Goal: Task Accomplishment & Management: Manage account settings

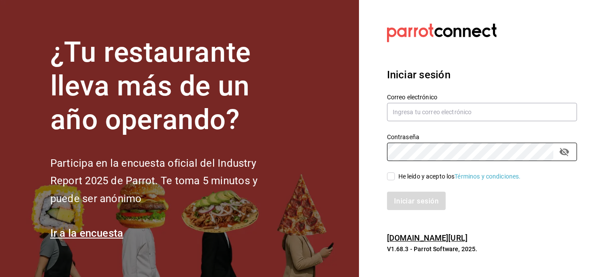
click at [391, 177] on input "He leído y acepto los Términos y condiciones." at bounding box center [391, 177] width 8 height 8
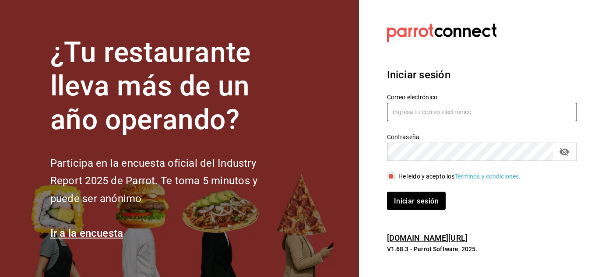
click at [436, 114] on input "text" at bounding box center [482, 112] width 190 height 18
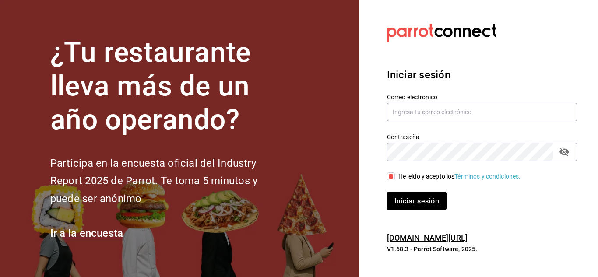
click at [411, 193] on button "Iniciar sesión" at bounding box center [417, 201] width 60 height 18
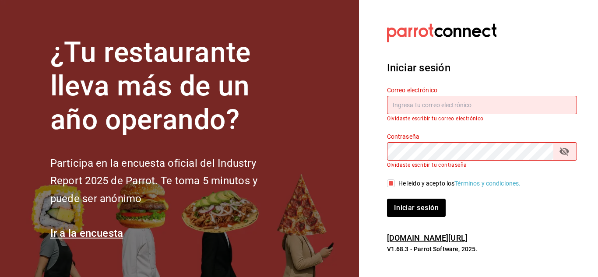
click at [448, 131] on div "Contraseña Contraseña Olvidaste escribir tu contraseña" at bounding box center [477, 145] width 201 height 46
drag, startPoint x: 445, startPoint y: 96, endPoint x: 441, endPoint y: 99, distance: 5.1
click at [443, 97] on input "text" at bounding box center [482, 105] width 190 height 18
click at [427, 101] on input "text" at bounding box center [482, 105] width 190 height 18
click at [389, 182] on input "He leído y acepto los Términos y condiciones." at bounding box center [391, 184] width 8 height 8
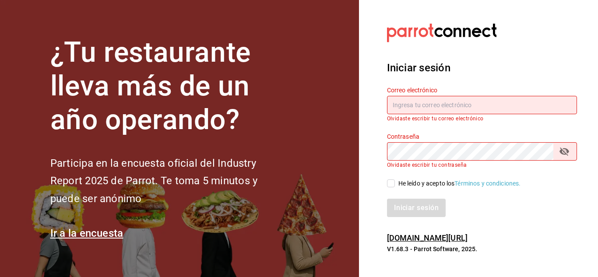
click at [490, 102] on input "text" at bounding box center [482, 105] width 190 height 18
click at [532, 22] on div at bounding box center [482, 33] width 190 height 24
click at [498, 204] on div "Iniciar sesión" at bounding box center [482, 208] width 190 height 18
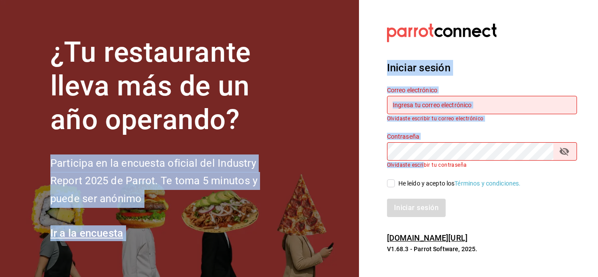
click at [492, 164] on div "¿Tu restaurante lleva más de un año operando? Participa en la encuesta oficial …" at bounding box center [299, 138] width 598 height 277
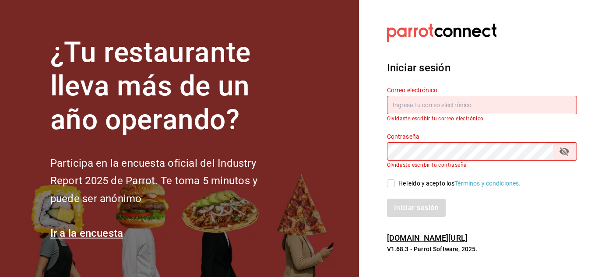
click at [481, 199] on div "Iniciar sesión" at bounding box center [482, 208] width 190 height 18
click at [449, 106] on input "text" at bounding box center [482, 105] width 190 height 18
click at [395, 183] on span "He leído y acepto los Términos y condiciones." at bounding box center [458, 183] width 126 height 9
click at [395, 183] on input "He leído y acepto los Términos y condiciones." at bounding box center [391, 184] width 8 height 8
checkbox input "true"
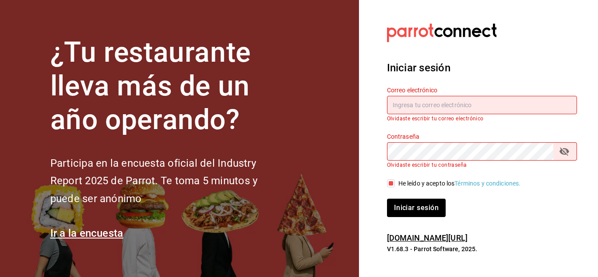
click at [403, 109] on input "text" at bounding box center [482, 105] width 190 height 18
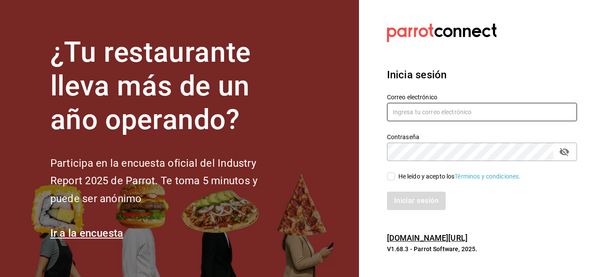
click at [408, 114] on input "text" at bounding box center [482, 112] width 190 height 18
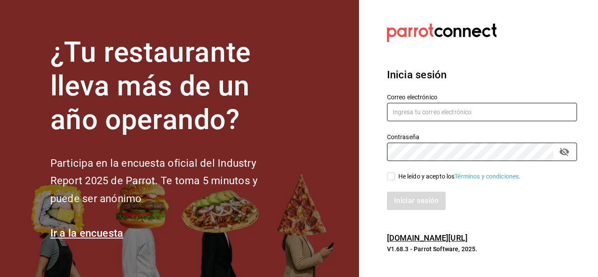
click at [415, 117] on input "text" at bounding box center [482, 112] width 190 height 18
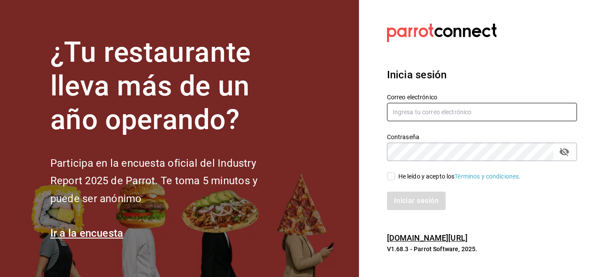
drag, startPoint x: 415, startPoint y: 117, endPoint x: 406, endPoint y: 114, distance: 9.1
click at [406, 114] on input "text" at bounding box center [482, 112] width 190 height 18
paste input "@"
type input "inventario@hornely.com"
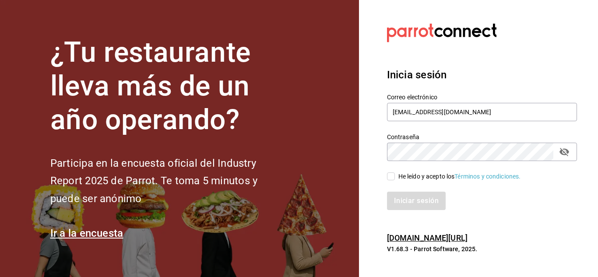
click at [394, 177] on input "He leído y acepto los Términos y condiciones." at bounding box center [391, 177] width 8 height 8
checkbox input "true"
click at [411, 196] on button "Iniciar sesión" at bounding box center [417, 201] width 60 height 18
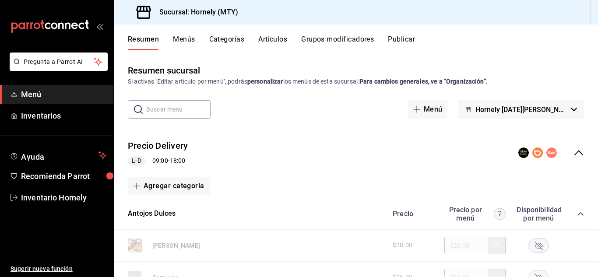
click at [345, 150] on div "Precio Delivery L-D 09:00 - 18:00" at bounding box center [356, 153] width 484 height 41
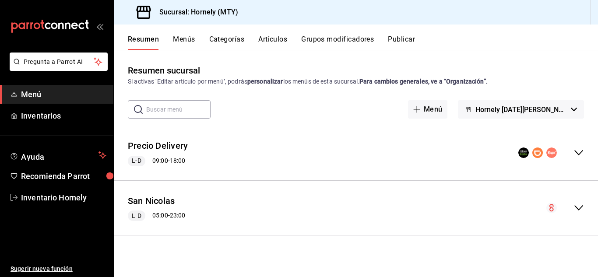
click at [307, 142] on div "Precio Delivery L-D 09:00 - 18:00" at bounding box center [356, 153] width 484 height 41
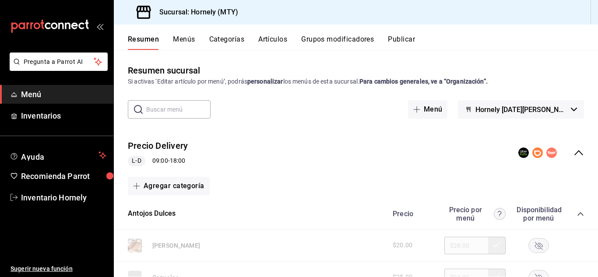
click at [299, 124] on div "Resumen sucursal Si activas ‘Editar artículo por menú’, podrás personalizar los…" at bounding box center [356, 170] width 484 height 213
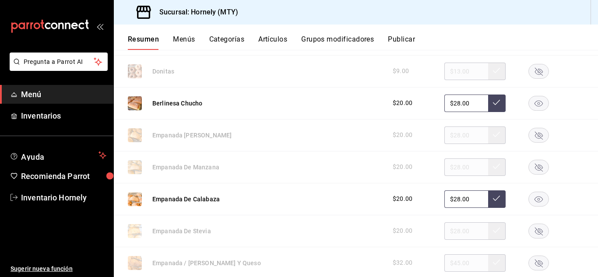
scroll to position [394, 0]
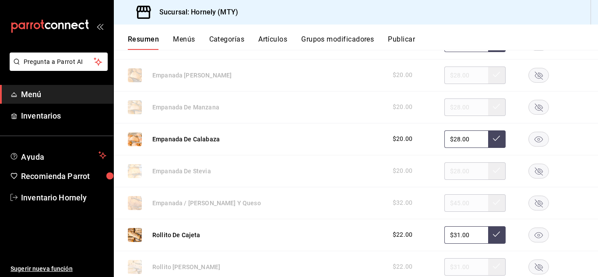
click at [532, 133] on rect "button" at bounding box center [539, 139] width 20 height 14
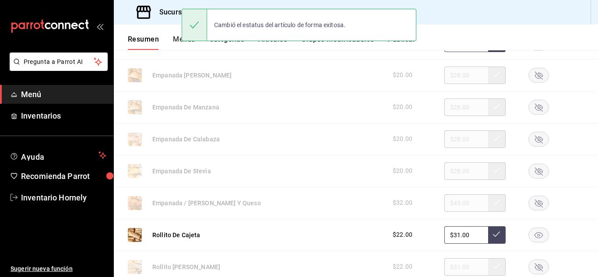
scroll to position [263, 0]
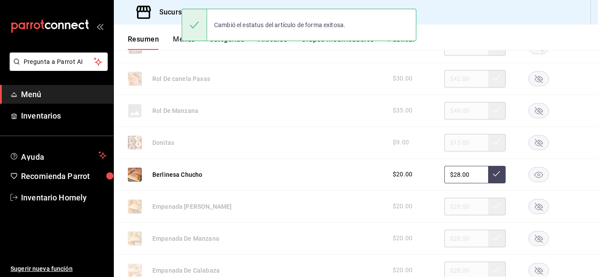
click at [529, 176] on rect "button" at bounding box center [539, 174] width 20 height 14
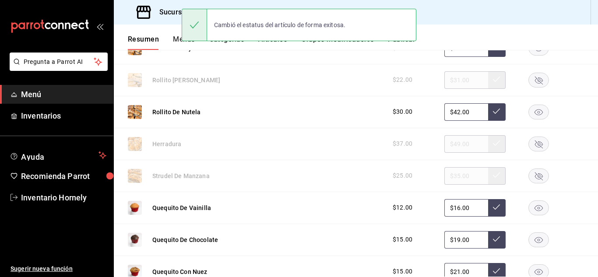
scroll to position [657, 0]
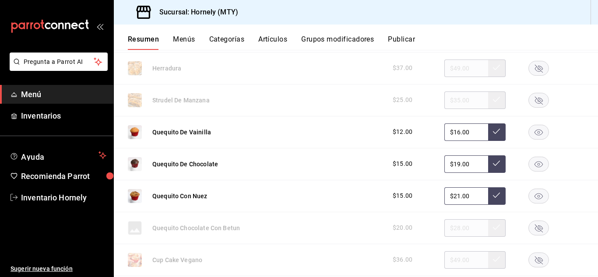
click at [532, 131] on rect "button" at bounding box center [539, 132] width 20 height 14
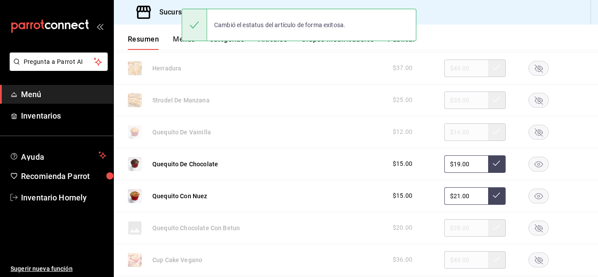
click at [535, 162] on rect "button" at bounding box center [539, 164] width 20 height 14
click at [535, 195] on icon "button" at bounding box center [539, 196] width 8 height 6
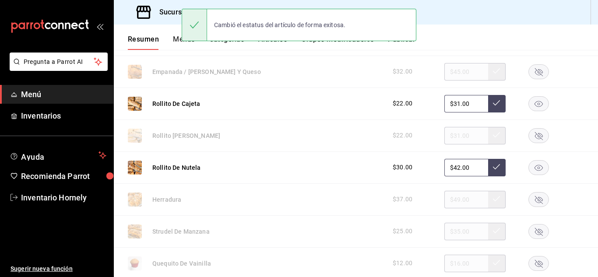
click at [534, 165] on rect "button" at bounding box center [539, 167] width 20 height 14
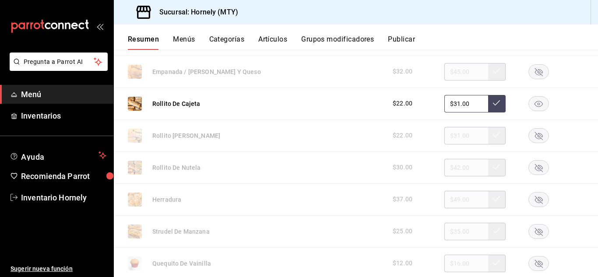
click at [533, 104] on rect "button" at bounding box center [539, 103] width 20 height 14
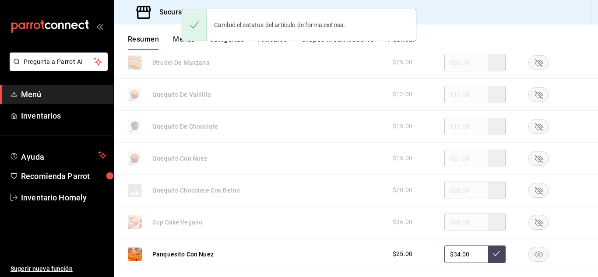
scroll to position [788, 0]
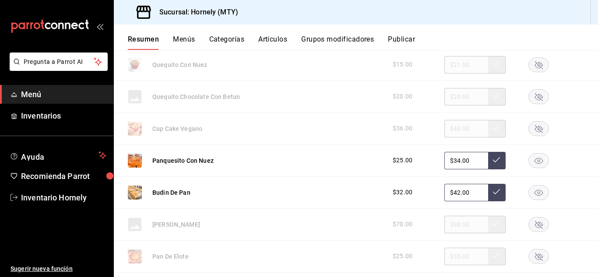
click at [535, 159] on icon "button" at bounding box center [539, 161] width 8 height 6
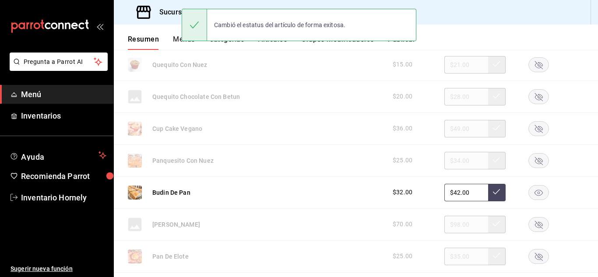
click at [531, 188] on rect "button" at bounding box center [539, 192] width 20 height 14
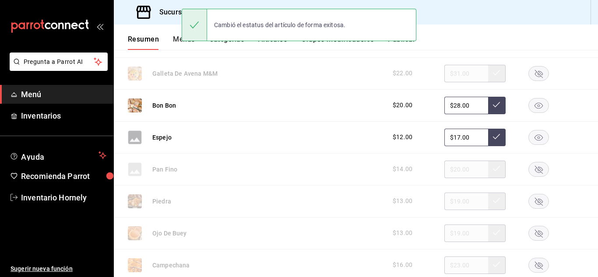
scroll to position [1183, 0]
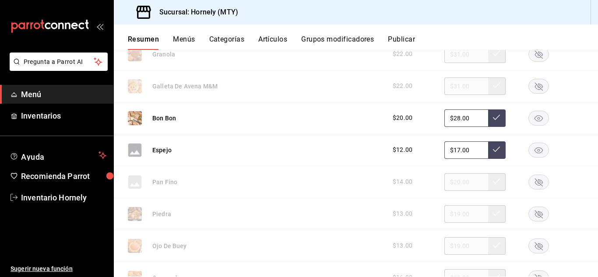
click at [535, 151] on icon "button" at bounding box center [539, 150] width 8 height 6
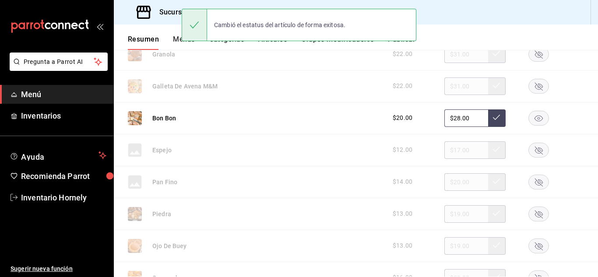
click at [535, 121] on icon "button" at bounding box center [539, 118] width 8 height 6
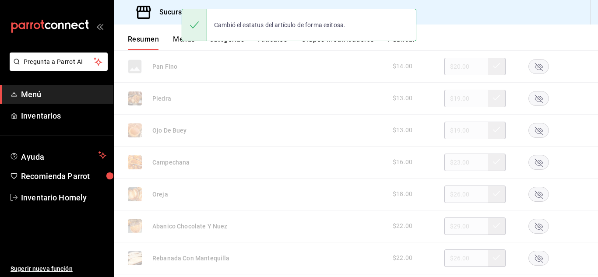
scroll to position [1445, 0]
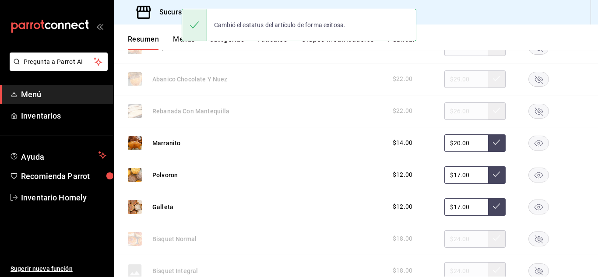
click at [532, 145] on rect "button" at bounding box center [539, 143] width 20 height 14
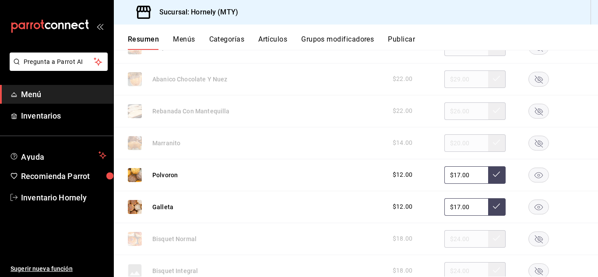
click at [532, 173] on rect "button" at bounding box center [539, 175] width 20 height 14
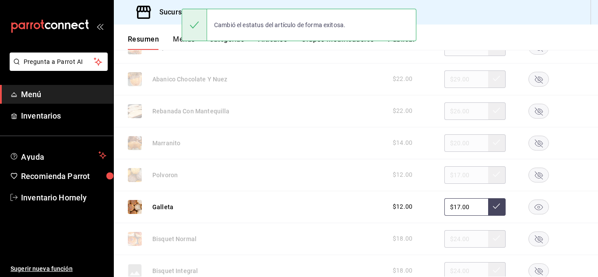
click at [532, 204] on rect "button" at bounding box center [539, 207] width 20 height 14
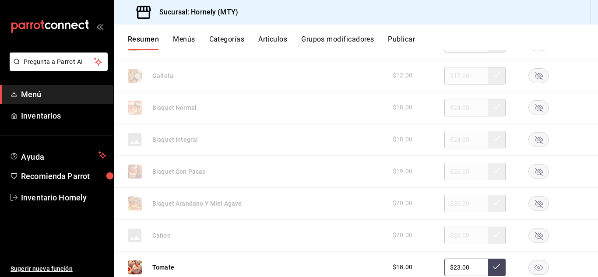
scroll to position [1708, 0]
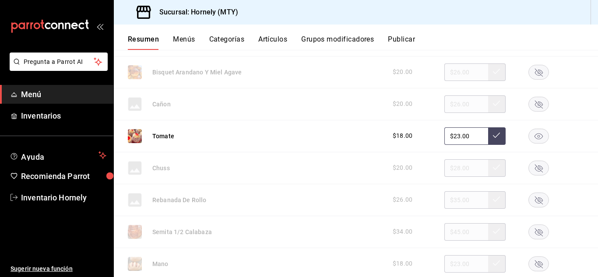
click at [530, 132] on rect "button" at bounding box center [539, 136] width 20 height 14
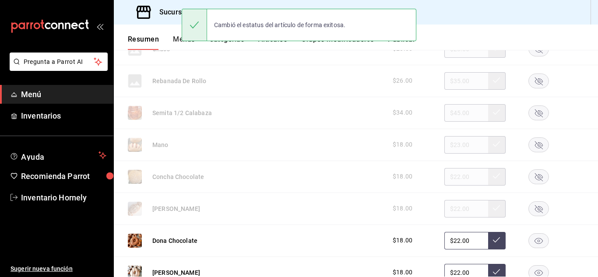
scroll to position [1840, 0]
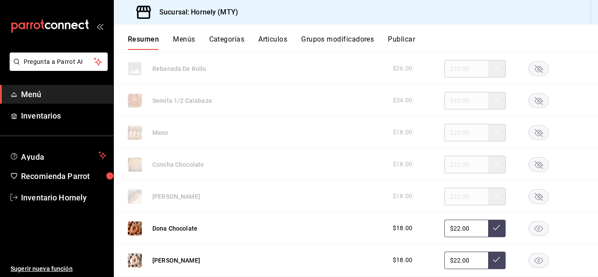
click at [530, 225] on rect "button" at bounding box center [539, 228] width 20 height 14
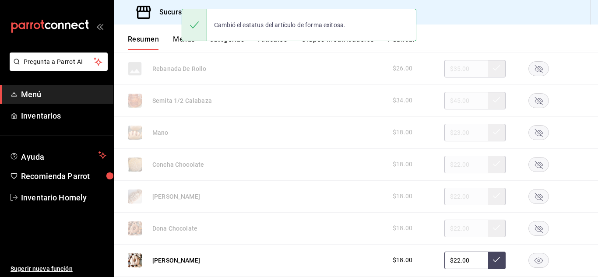
click at [534, 259] on rect "button" at bounding box center [539, 260] width 20 height 14
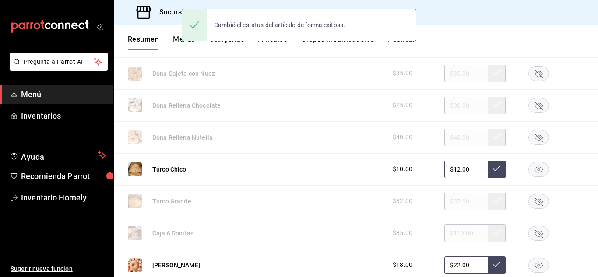
scroll to position [2102, 0]
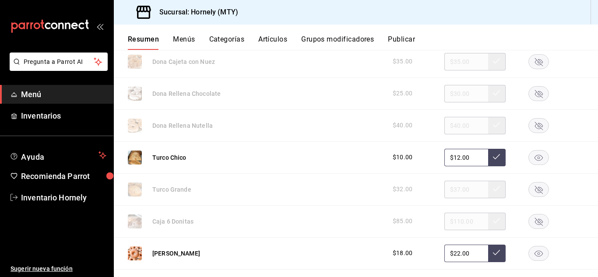
click at [532, 154] on rect "button" at bounding box center [539, 157] width 20 height 14
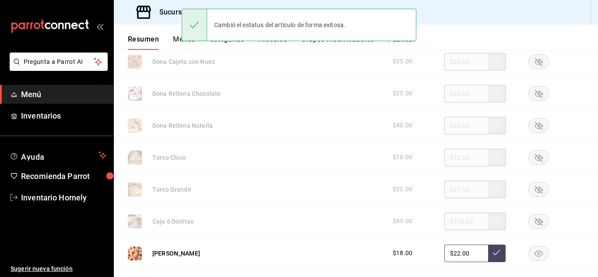
click at [531, 255] on rect "button" at bounding box center [539, 253] width 20 height 14
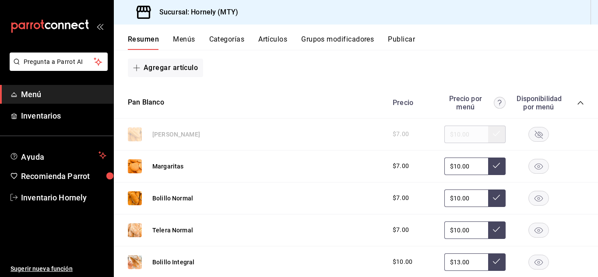
scroll to position [2497, 0]
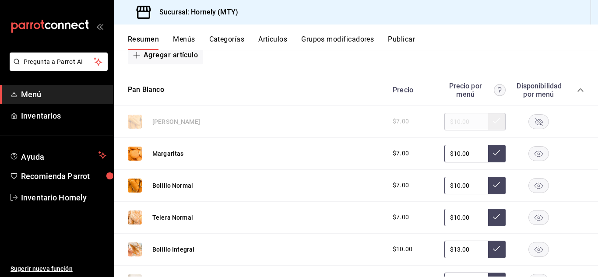
click at [535, 148] on rect "button" at bounding box center [539, 153] width 20 height 14
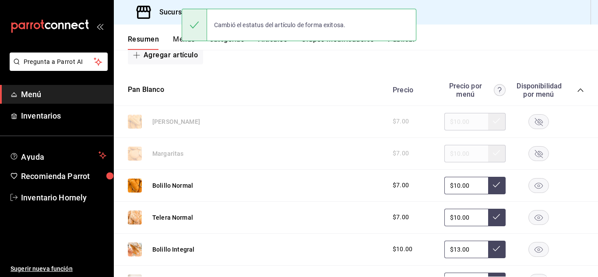
click at [530, 185] on rect "button" at bounding box center [539, 185] width 20 height 14
click at [532, 219] on rect "button" at bounding box center [539, 217] width 20 height 14
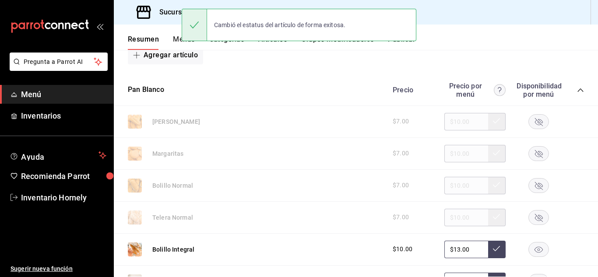
click at [533, 252] on rect "button" at bounding box center [539, 249] width 20 height 14
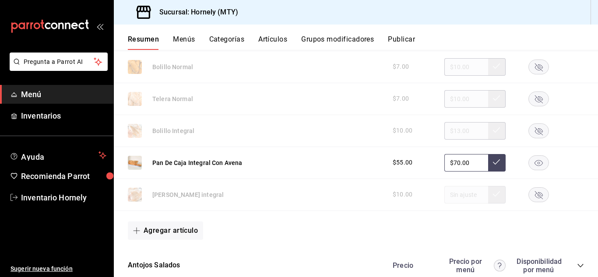
scroll to position [2628, 0]
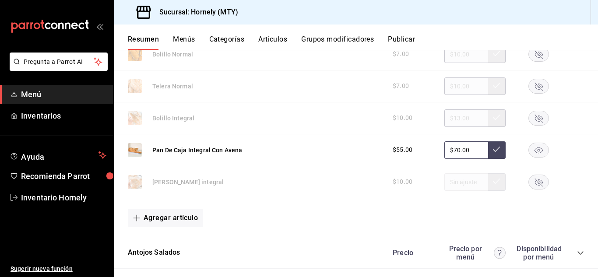
click at [529, 145] on rect "button" at bounding box center [539, 150] width 20 height 14
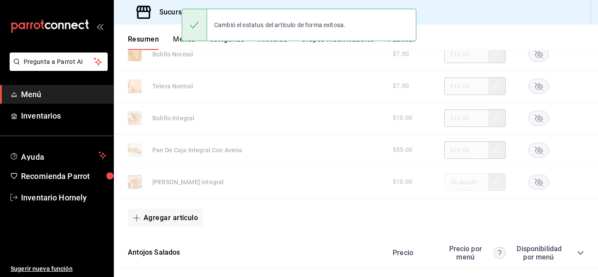
scroll to position [2759, 0]
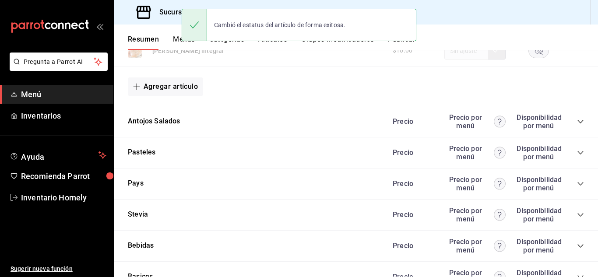
click at [577, 118] on icon "collapse-category-row" at bounding box center [580, 121] width 7 height 7
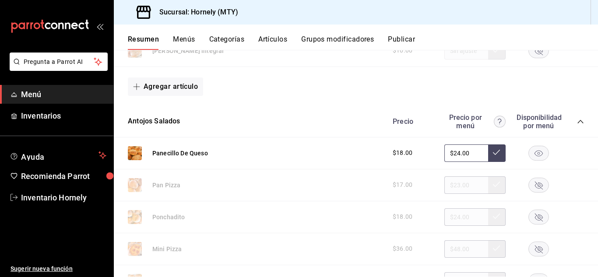
click at [531, 155] on rect "button" at bounding box center [539, 153] width 20 height 14
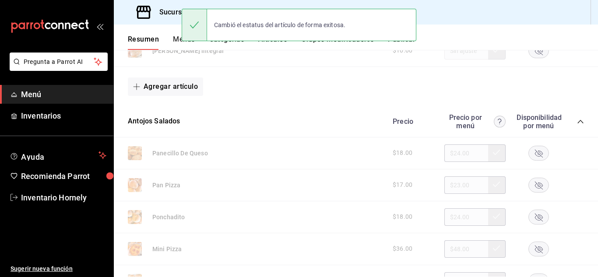
scroll to position [2891, 0]
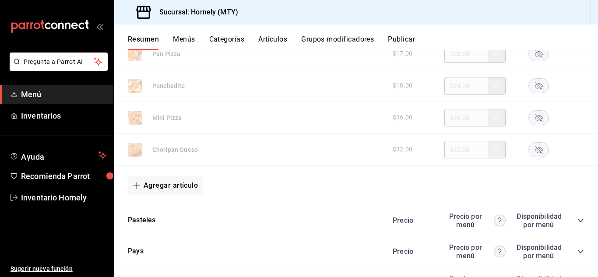
click at [577, 221] on icon "collapse-category-row" at bounding box center [580, 220] width 7 height 7
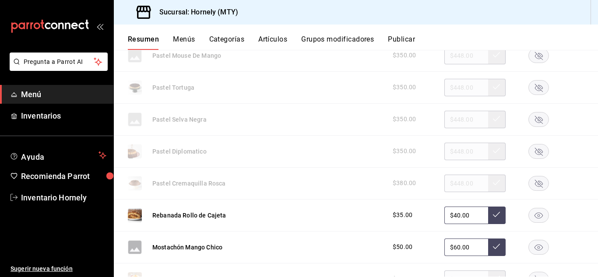
scroll to position [3548, 0]
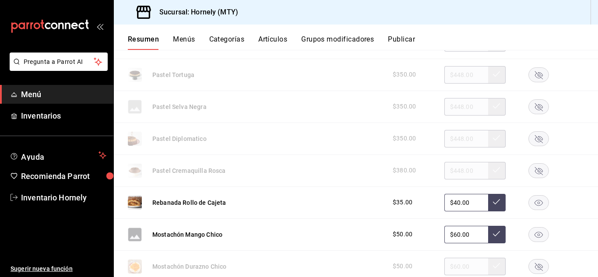
click at [533, 201] on rect "button" at bounding box center [539, 202] width 20 height 14
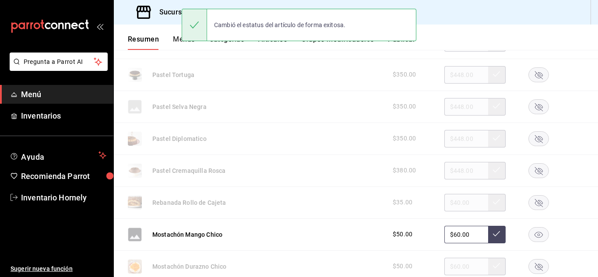
click at [533, 233] on rect "button" at bounding box center [539, 234] width 20 height 14
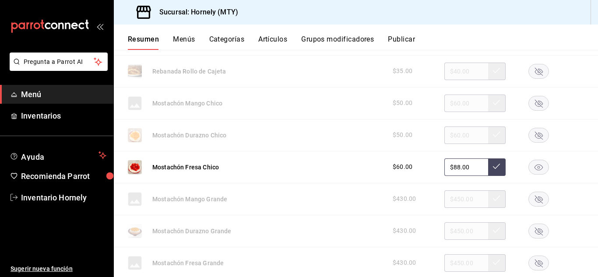
click at [532, 167] on rect "button" at bounding box center [539, 167] width 20 height 14
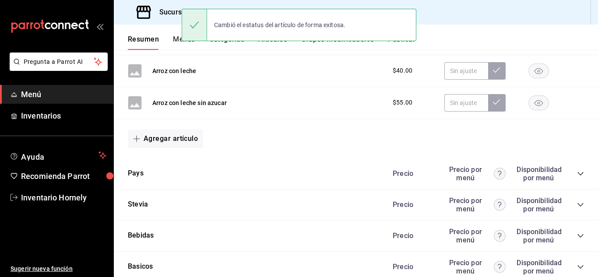
scroll to position [4205, 0]
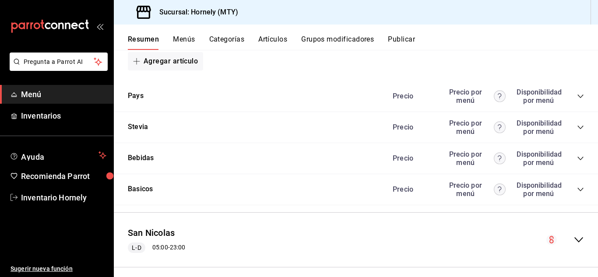
click at [569, 95] on div "Precio Precio por menú Disponibilidad por menú" at bounding box center [484, 96] width 200 height 17
click at [577, 95] on icon "collapse-category-row" at bounding box center [580, 96] width 7 height 7
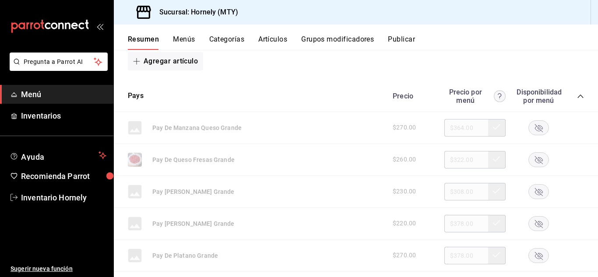
scroll to position [4336, 0]
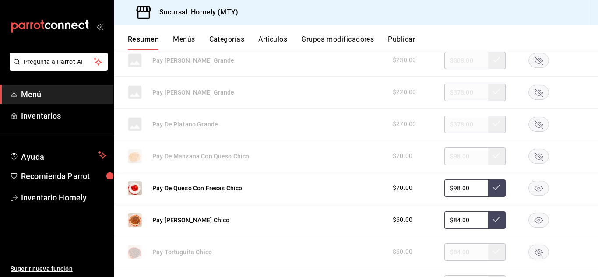
click at [531, 187] on rect "button" at bounding box center [539, 188] width 20 height 14
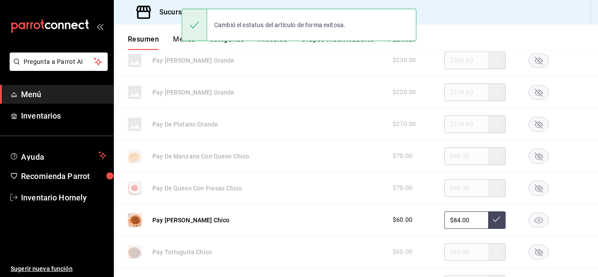
click at [533, 217] on rect "button" at bounding box center [539, 220] width 20 height 14
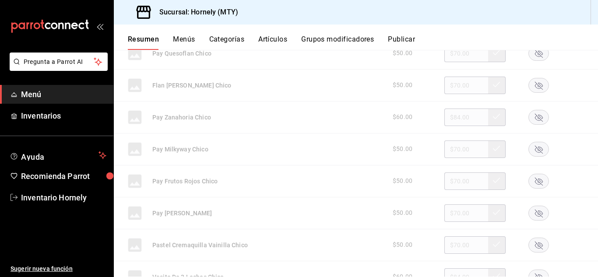
scroll to position [4730, 0]
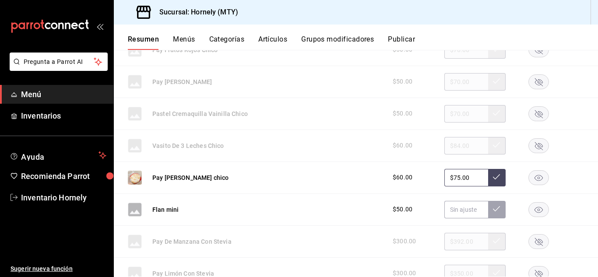
click at [531, 176] on rect "button" at bounding box center [539, 177] width 20 height 14
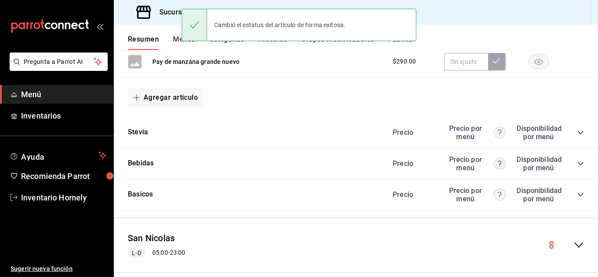
scroll to position [5116, 0]
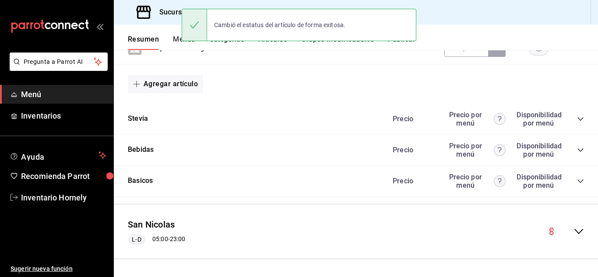
click at [577, 117] on icon "collapse-category-row" at bounding box center [580, 119] width 7 height 7
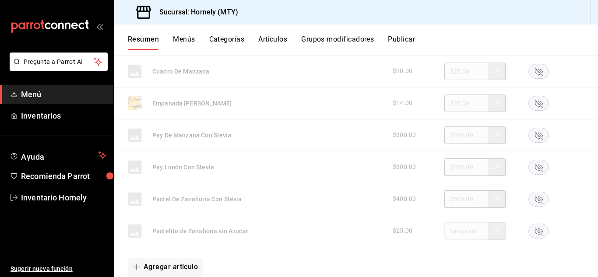
scroll to position [5247, 0]
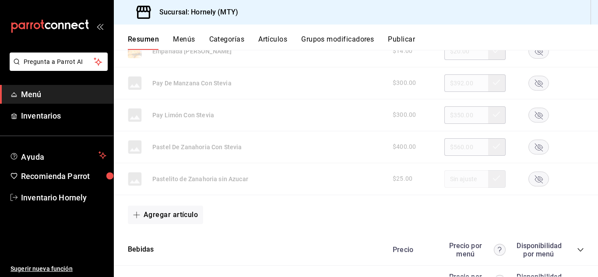
click at [570, 250] on div "Precio Precio por menú Disponibilidad por menú" at bounding box center [484, 250] width 200 height 17
click at [577, 247] on icon "collapse-category-row" at bounding box center [580, 250] width 7 height 7
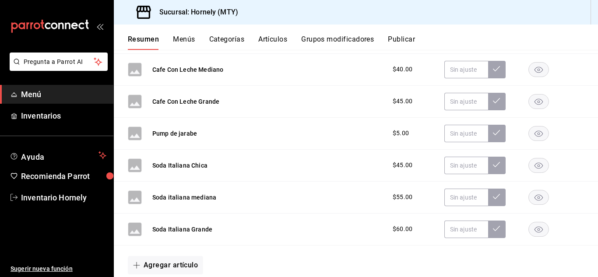
scroll to position [8836, 0]
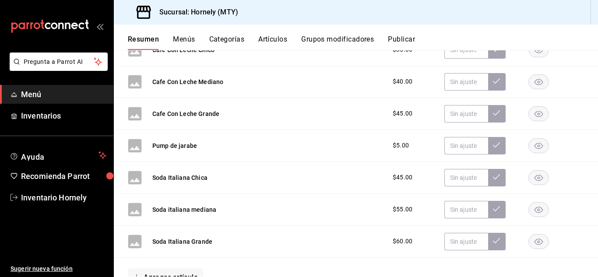
click at [534, 143] on rect "button" at bounding box center [539, 145] width 20 height 14
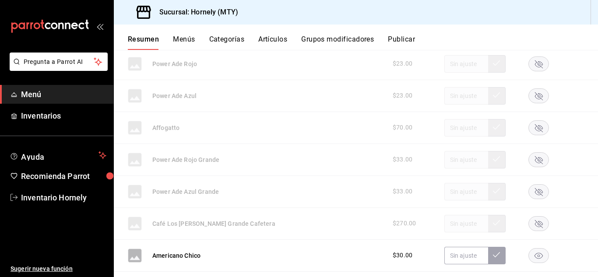
scroll to position [7490, 0]
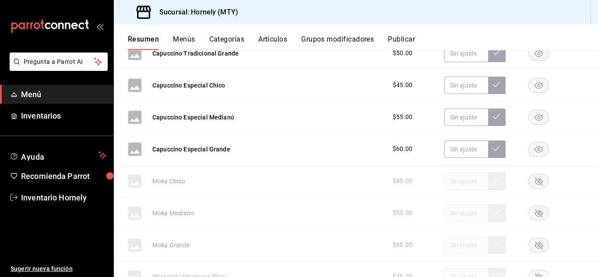
click at [536, 152] on rect "button" at bounding box center [539, 149] width 20 height 14
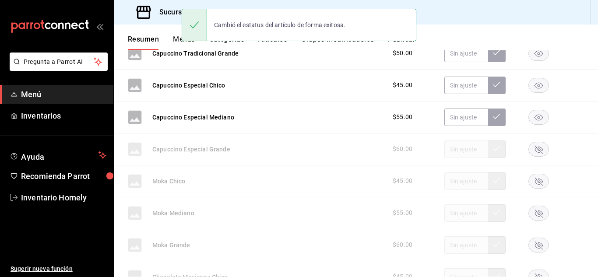
click at [531, 119] on rect "button" at bounding box center [539, 117] width 20 height 14
click at [534, 87] on rect "button" at bounding box center [539, 85] width 20 height 14
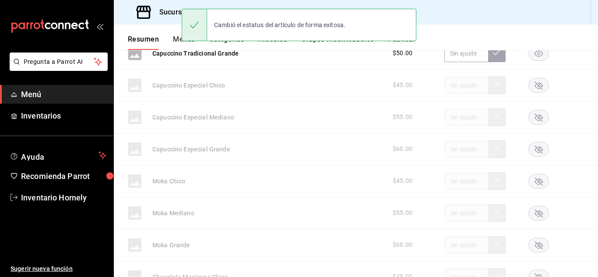
click at [534, 50] on rect "button" at bounding box center [539, 53] width 20 height 14
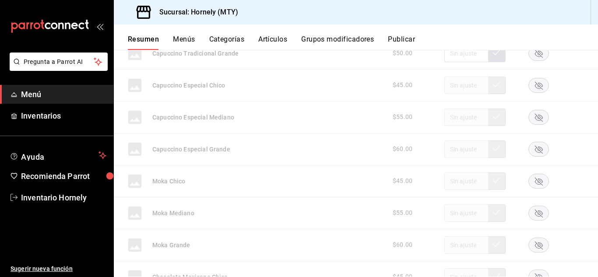
scroll to position [7358, 0]
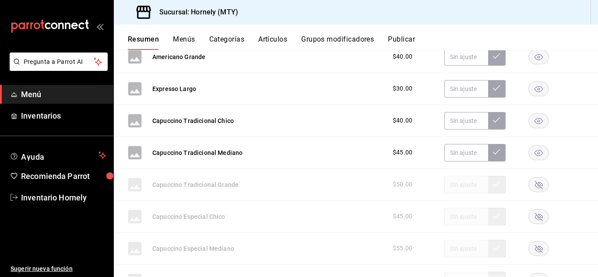
click at [533, 150] on rect "button" at bounding box center [539, 152] width 20 height 14
click at [535, 120] on icon "button" at bounding box center [539, 121] width 8 height 6
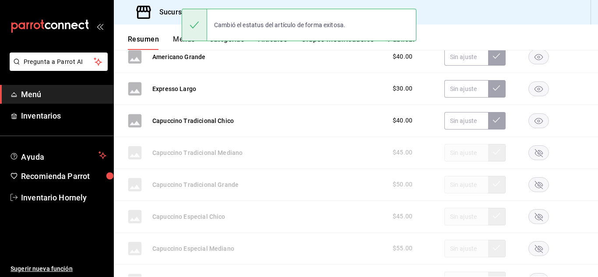
click at [532, 89] on rect "button" at bounding box center [539, 88] width 20 height 14
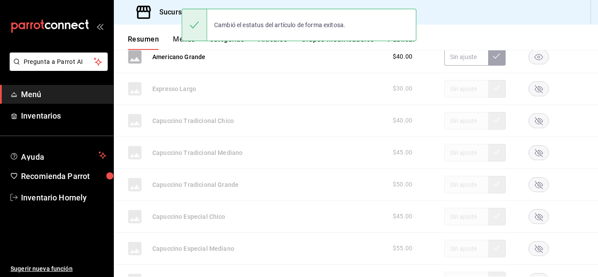
scroll to position [7227, 0]
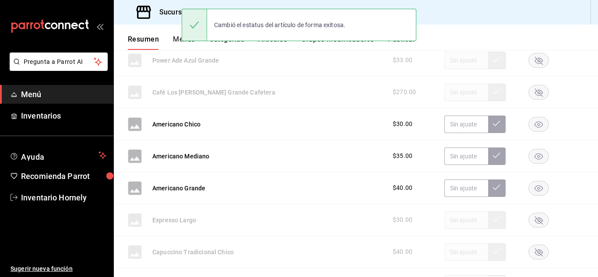
click at [535, 187] on icon "button" at bounding box center [539, 188] width 8 height 6
click at [534, 152] on rect "button" at bounding box center [539, 156] width 20 height 14
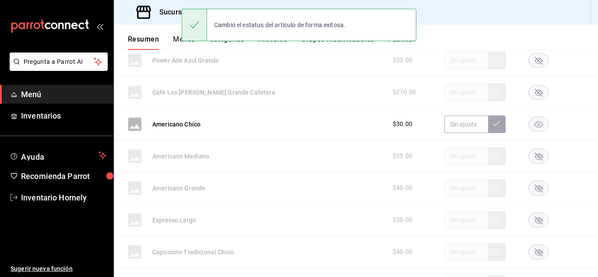
click at [531, 120] on rect "button" at bounding box center [539, 124] width 20 height 14
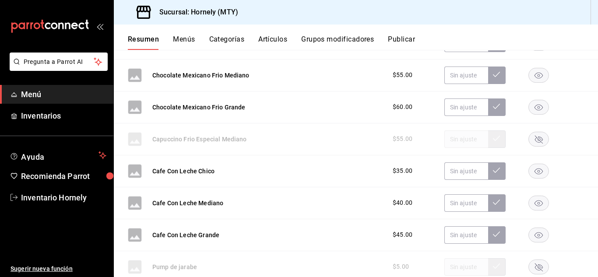
scroll to position [8967, 0]
